Goal: Navigation & Orientation: Go to known website

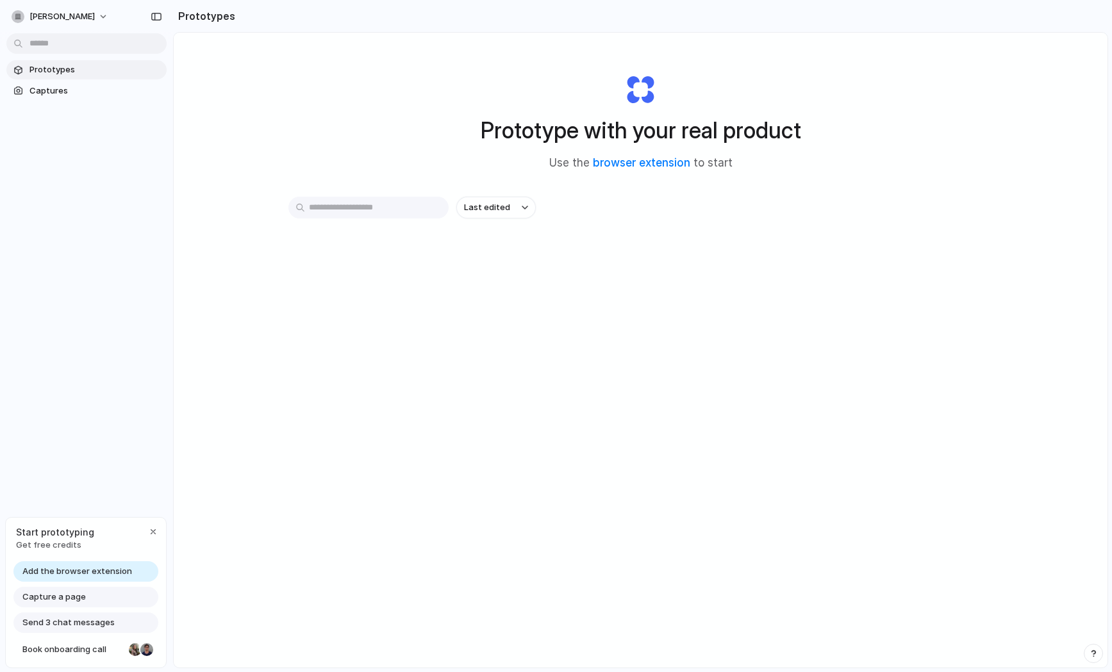
click at [748, 297] on div "Last edited" at bounding box center [640, 253] width 705 height 113
